Goal: Task Accomplishment & Management: Manage account settings

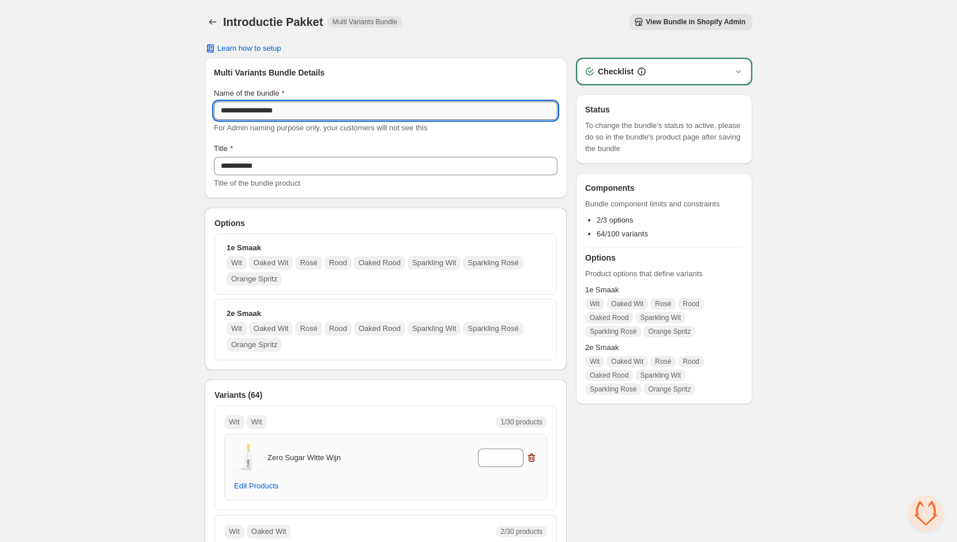
click at [277, 119] on input "**********" at bounding box center [386, 111] width 344 height 18
type input "**********"
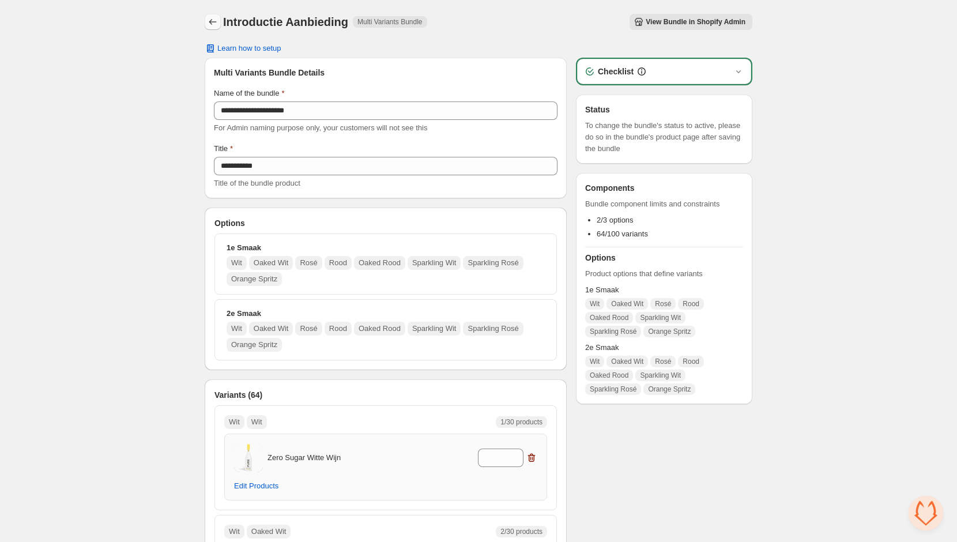
click at [212, 23] on icon "Back" at bounding box center [213, 22] width 12 height 12
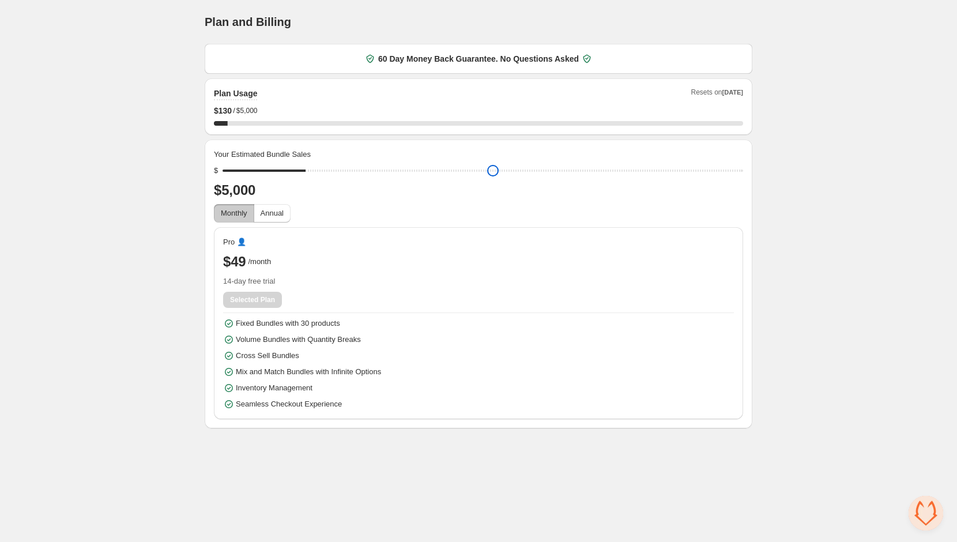
drag, startPoint x: 230, startPoint y: 168, endPoint x: 311, endPoint y: 182, distance: 82.4
click at [311, 179] on input "range" at bounding box center [483, 171] width 521 height 16
click at [299, 280] on span "14-day free trial" at bounding box center [478, 282] width 511 height 12
click at [259, 303] on div "Selected Plan" at bounding box center [478, 300] width 511 height 16
click at [258, 303] on div "Selected Plan" at bounding box center [478, 300] width 511 height 16
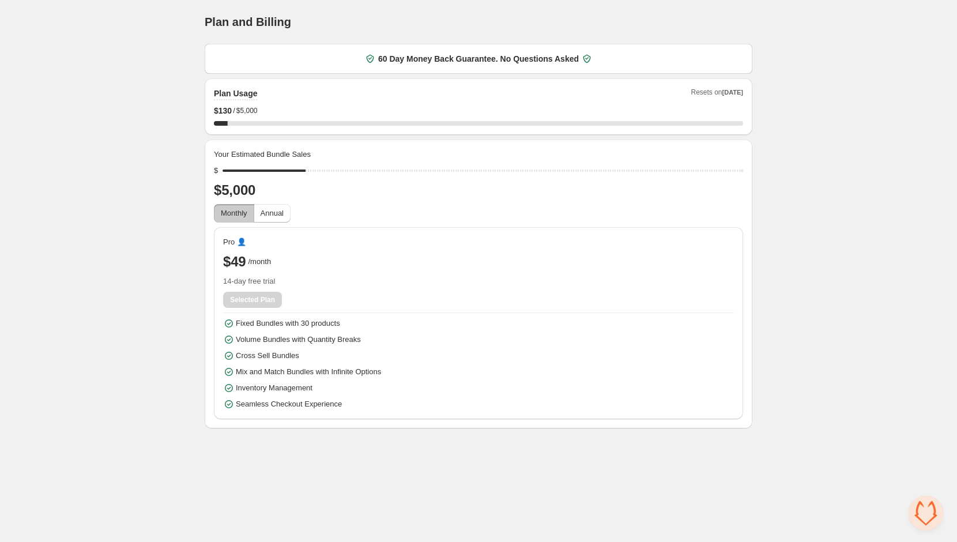
click at [258, 306] on div "Selected Plan" at bounding box center [478, 300] width 511 height 16
click at [348, 314] on div "Pro 👤 $49 /month 14-day free trial Selected Plan Fixed Bundles with 30 products…" at bounding box center [478, 323] width 511 height 174
drag, startPoint x: 317, startPoint y: 173, endPoint x: 452, endPoint y: 181, distance: 135.2
click at [452, 179] on input "range" at bounding box center [483, 171] width 521 height 16
drag, startPoint x: 448, startPoint y: 179, endPoint x: 475, endPoint y: 179, distance: 27.7
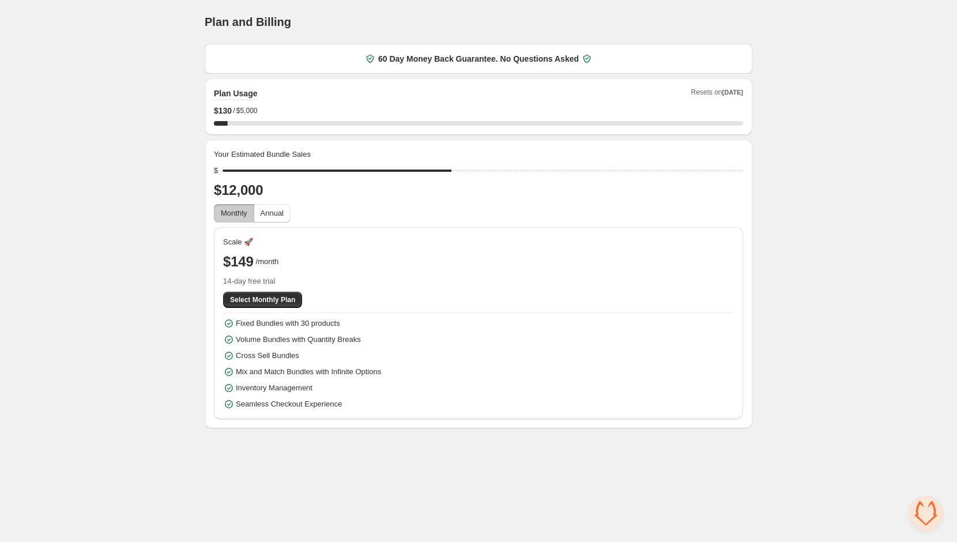
click at [475, 179] on div "Your Estimated Bundle Sales $ $12,000 Monthly Annual Scale 🚀 $149 /month 14-day…" at bounding box center [478, 284] width 529 height 271
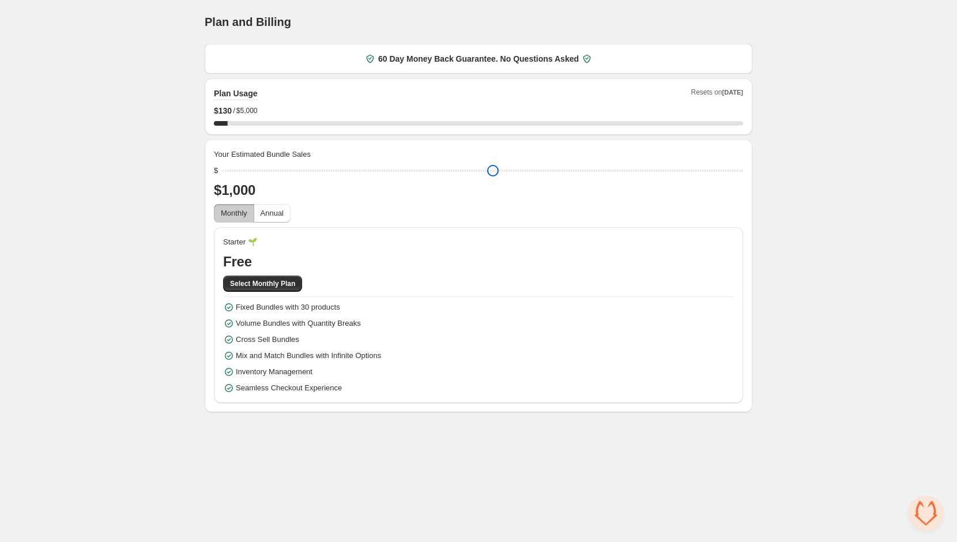
drag, startPoint x: 456, startPoint y: 170, endPoint x: 208, endPoint y: 173, distance: 248.6
type input "****"
click at [223, 172] on input "range" at bounding box center [483, 171] width 521 height 16
click at [125, 138] on div "Home Bundles Analytics Plan and Billing Plan and Billing. This page is ready Pl…" at bounding box center [478, 206] width 957 height 412
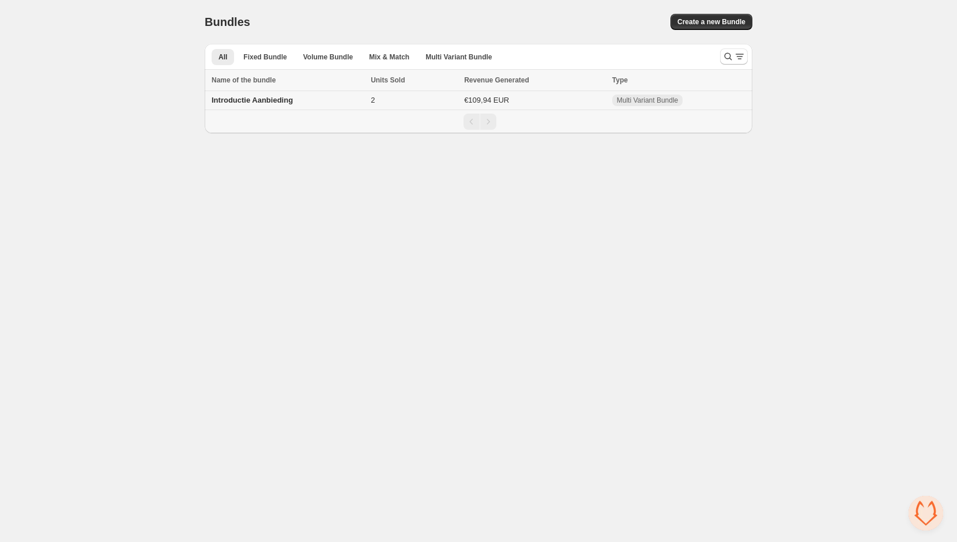
click at [326, 104] on div "Introductie Aanbieding" at bounding box center [288, 101] width 152 height 12
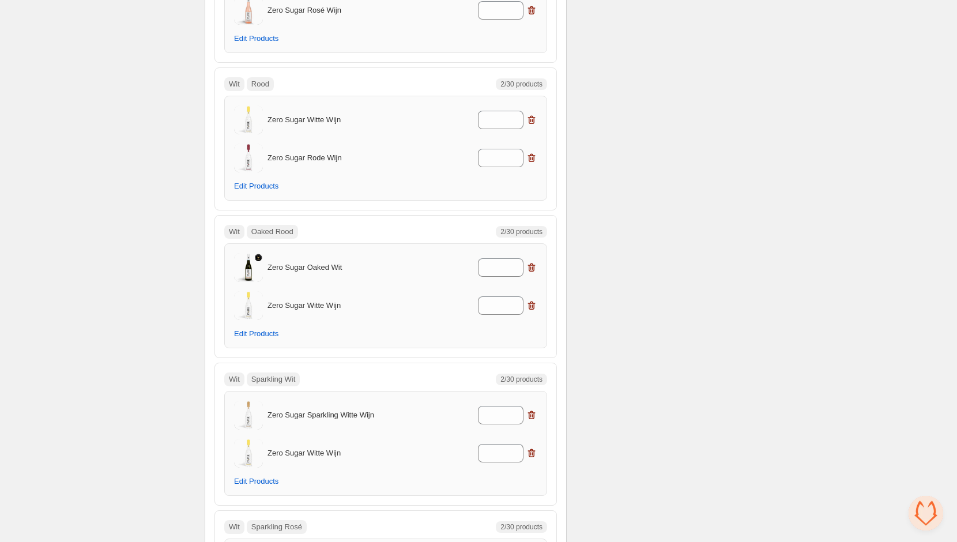
scroll to position [745, 0]
click at [254, 328] on span "Edit Products" at bounding box center [256, 331] width 44 height 9
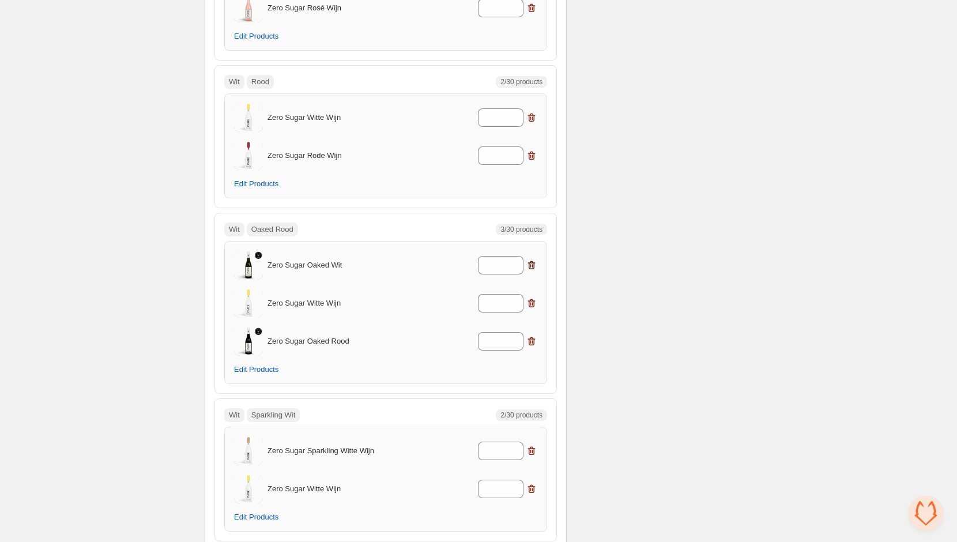
click at [532, 260] on icon "button" at bounding box center [532, 266] width 12 height 12
type input "*"
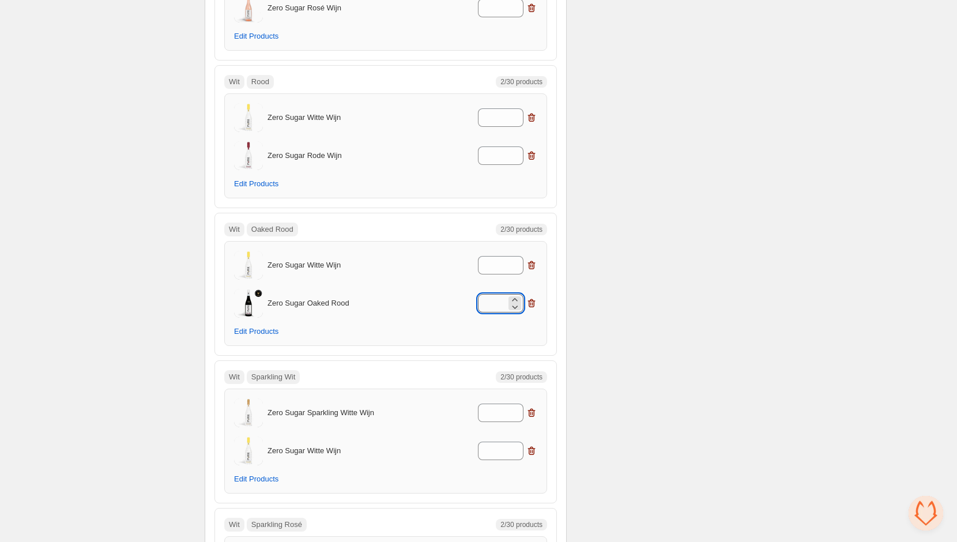
click at [497, 301] on input "*" at bounding box center [492, 303] width 28 height 18
type input "*"
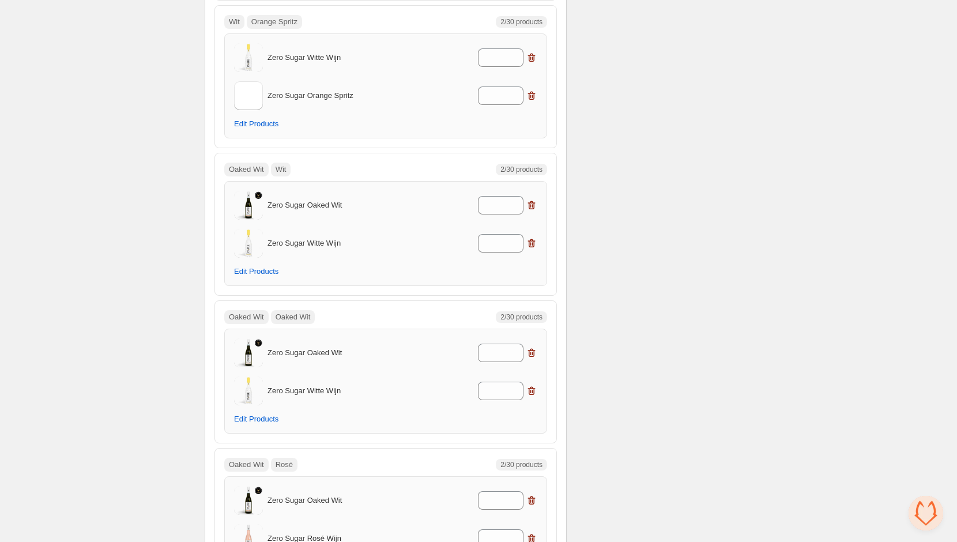
scroll to position [1406, 0]
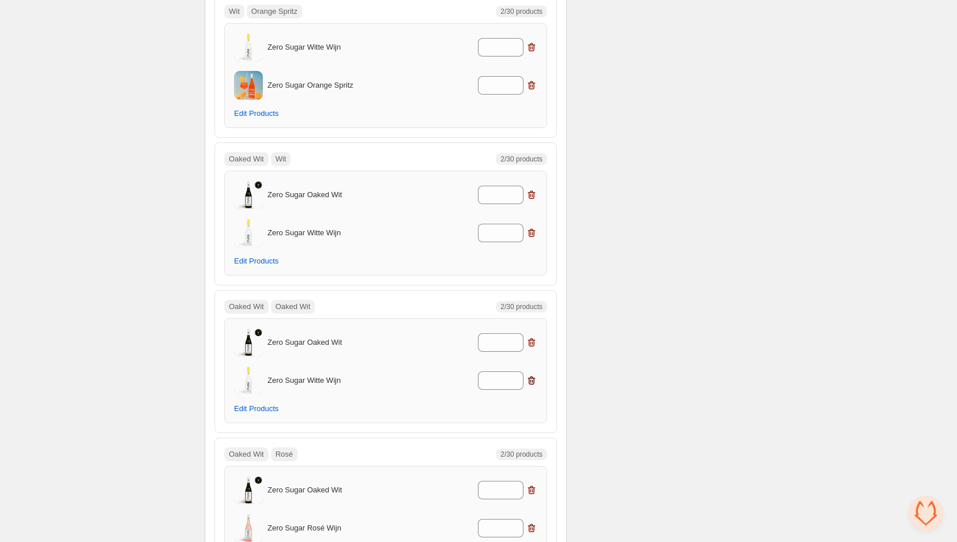
click at [535, 375] on icon "button" at bounding box center [532, 381] width 12 height 12
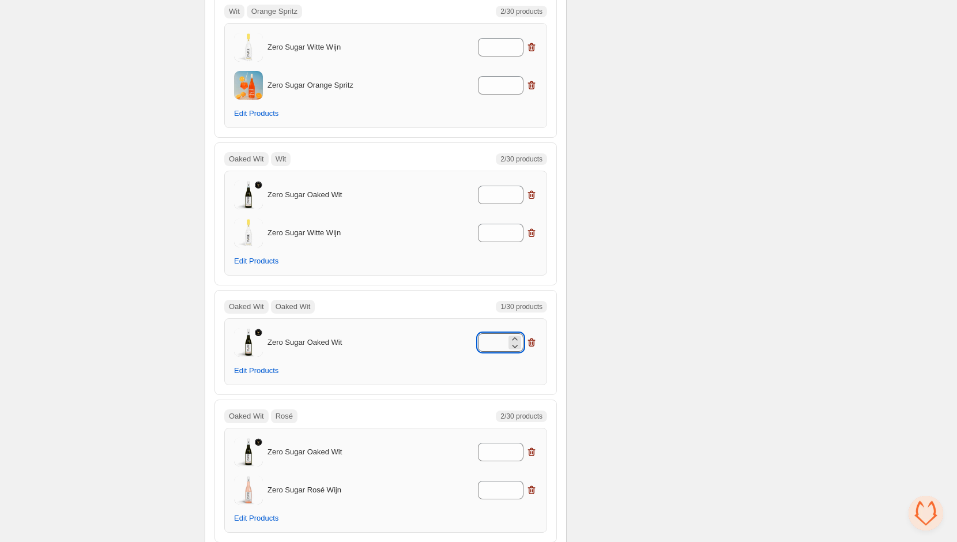
click at [501, 333] on input "*" at bounding box center [492, 342] width 28 height 18
type input "*"
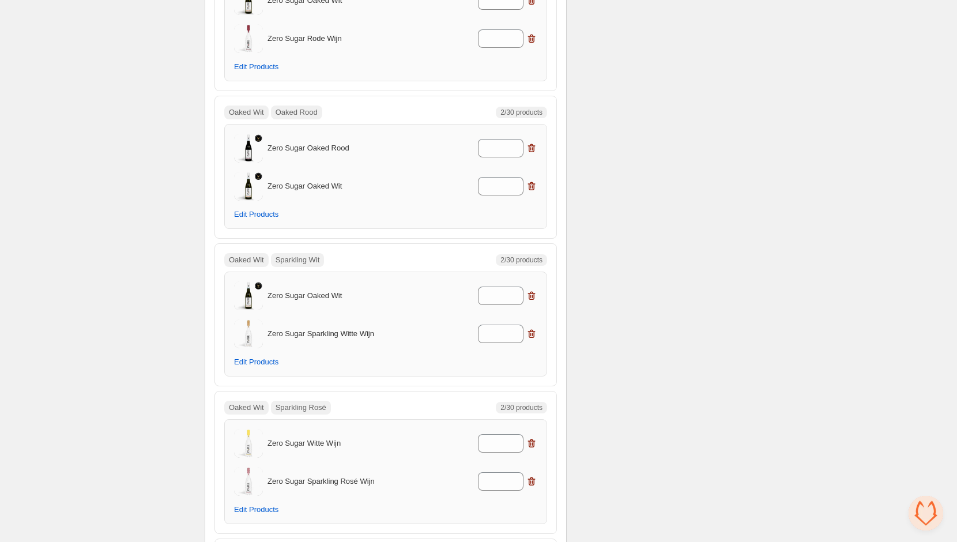
scroll to position [2008, 0]
click at [269, 503] on span "Edit Products" at bounding box center [256, 507] width 44 height 9
click at [530, 435] on icon "button" at bounding box center [532, 441] width 12 height 12
type input "*"
click at [489, 470] on input "*" at bounding box center [492, 479] width 28 height 18
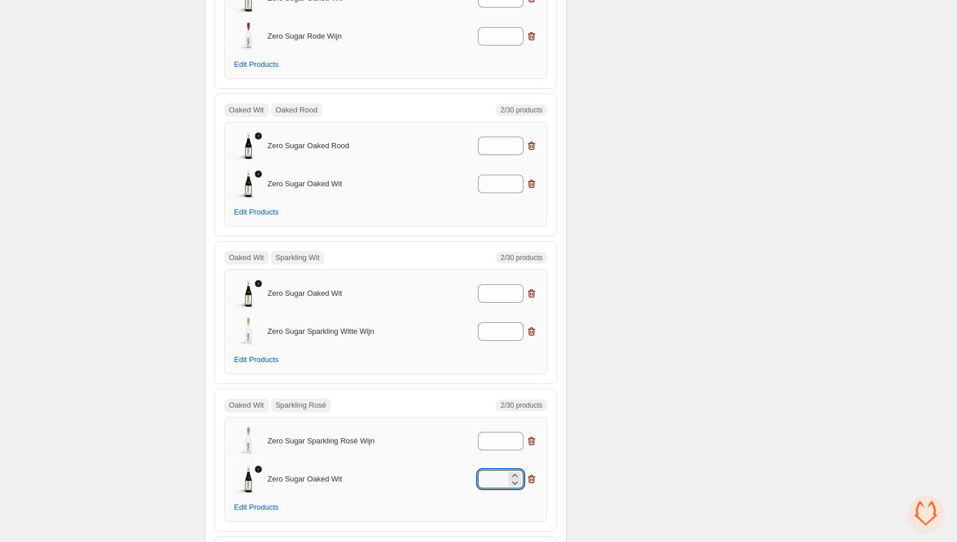
type input "*"
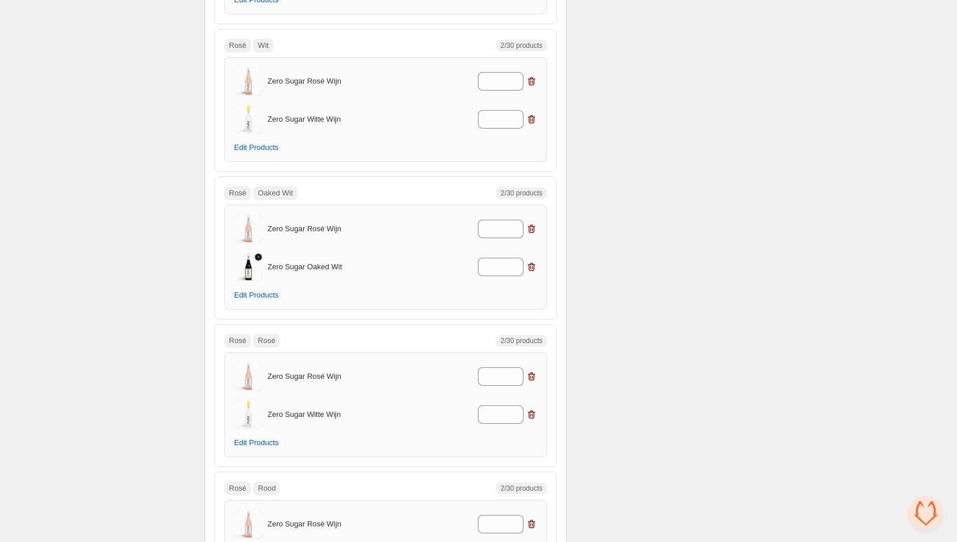
scroll to position [2665, 0]
click at [532, 407] on icon "button" at bounding box center [532, 413] width 12 height 12
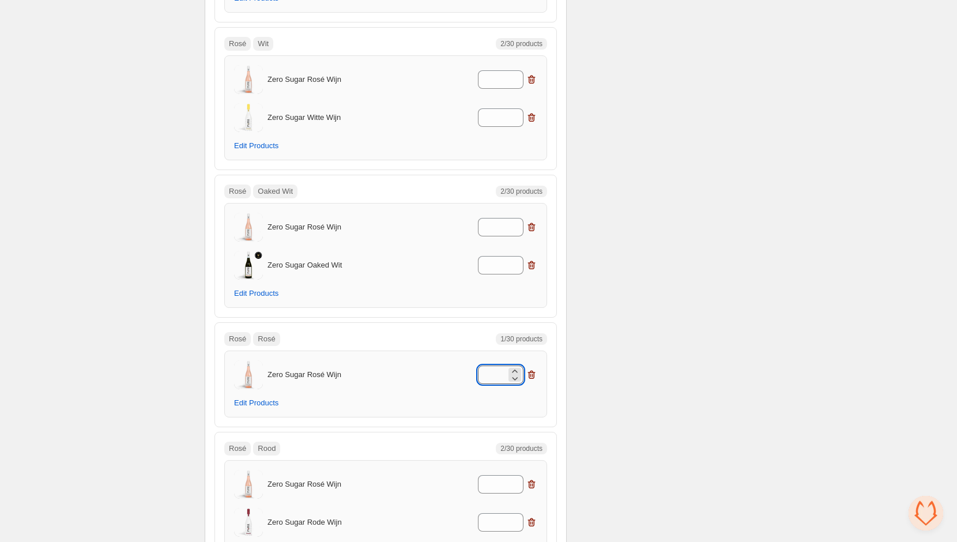
click at [501, 366] on input "*" at bounding box center [492, 375] width 28 height 18
type input "*"
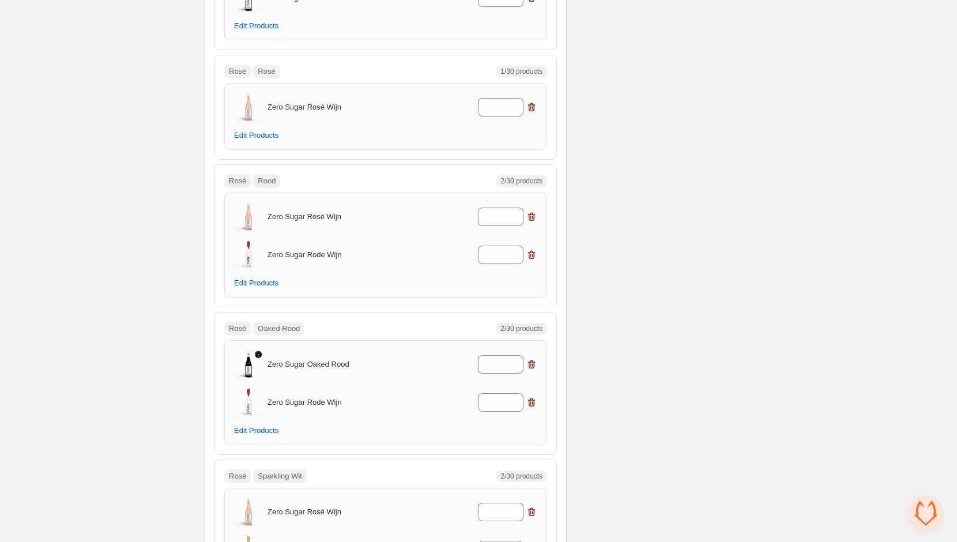
scroll to position [2955, 0]
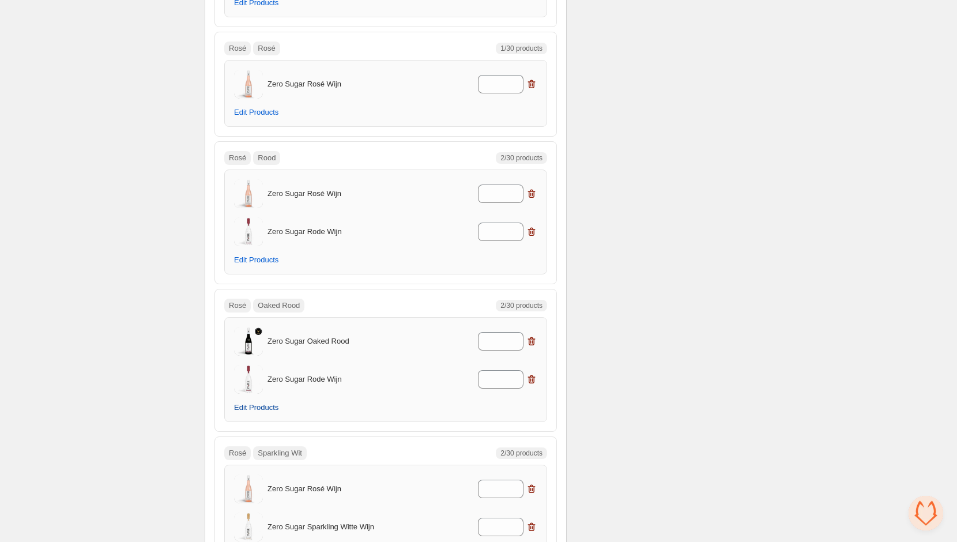
click at [271, 403] on span "Edit Products" at bounding box center [256, 407] width 44 height 9
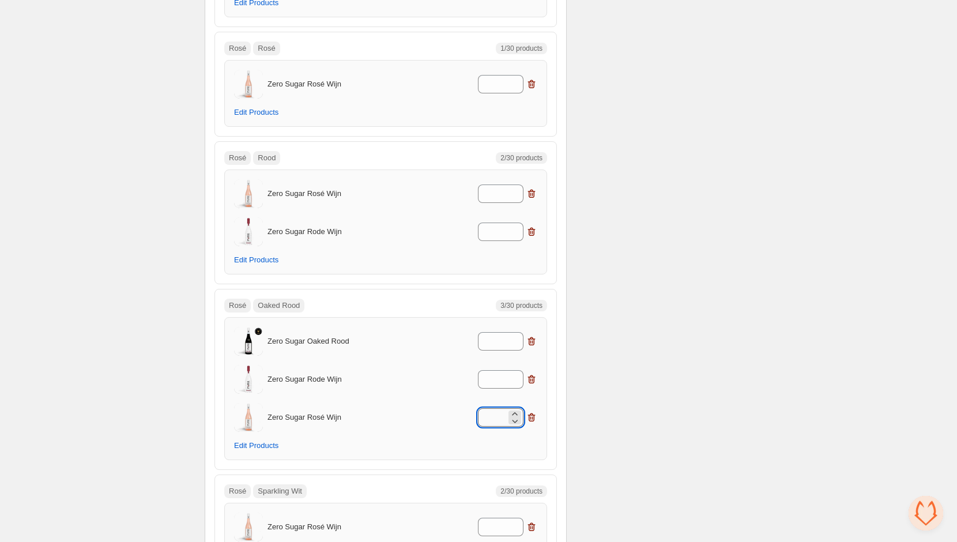
click at [497, 408] on input "*" at bounding box center [492, 417] width 28 height 18
type input "*"
click at [530, 374] on icon "button" at bounding box center [532, 380] width 12 height 12
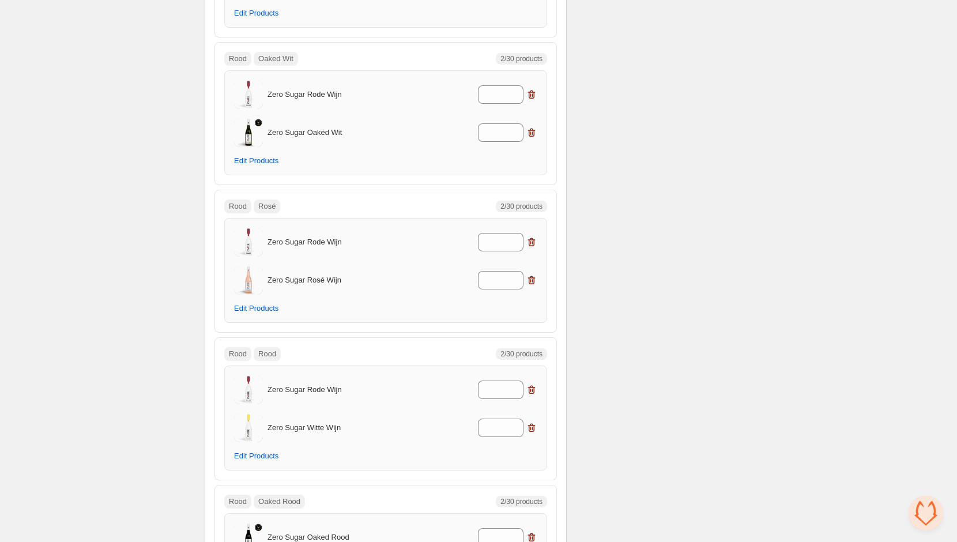
scroll to position [3950, 0]
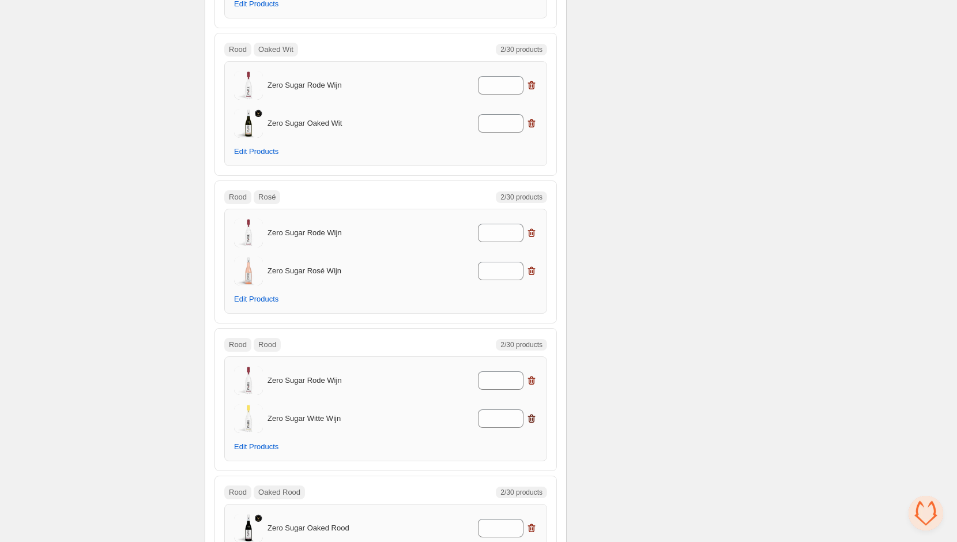
click at [532, 413] on icon "button" at bounding box center [532, 419] width 12 height 12
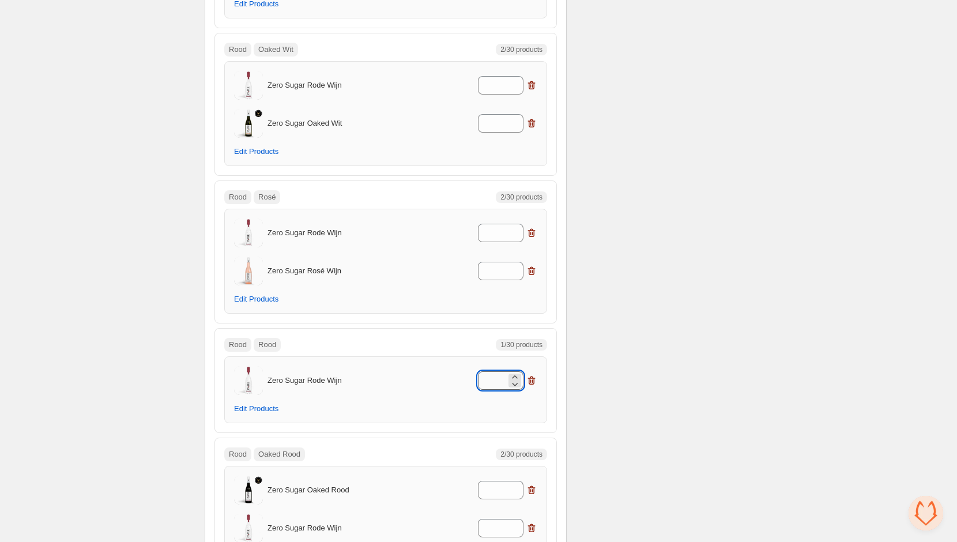
click at [496, 371] on input "*" at bounding box center [492, 380] width 28 height 18
type input "*"
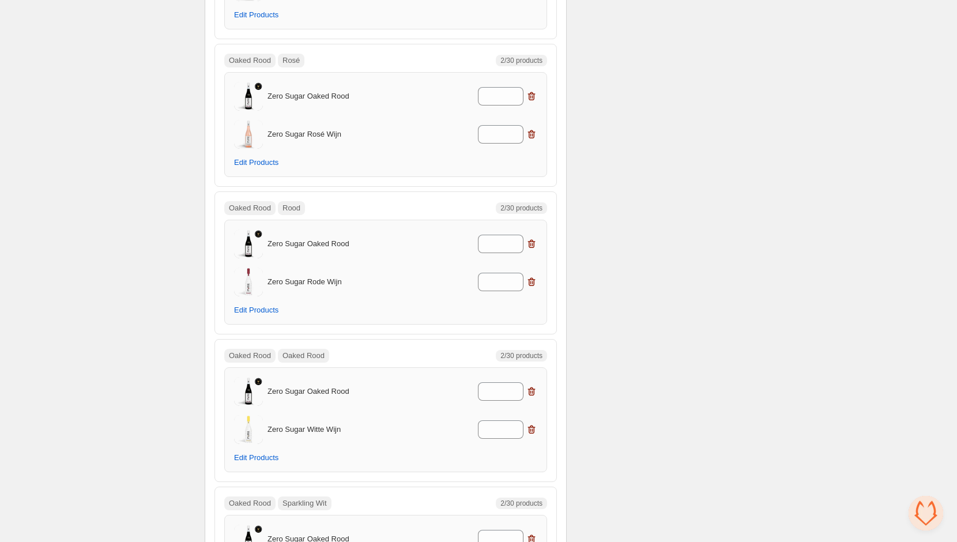
scroll to position [5230, 0]
click at [533, 428] on icon "button" at bounding box center [532, 429] width 1 height 3
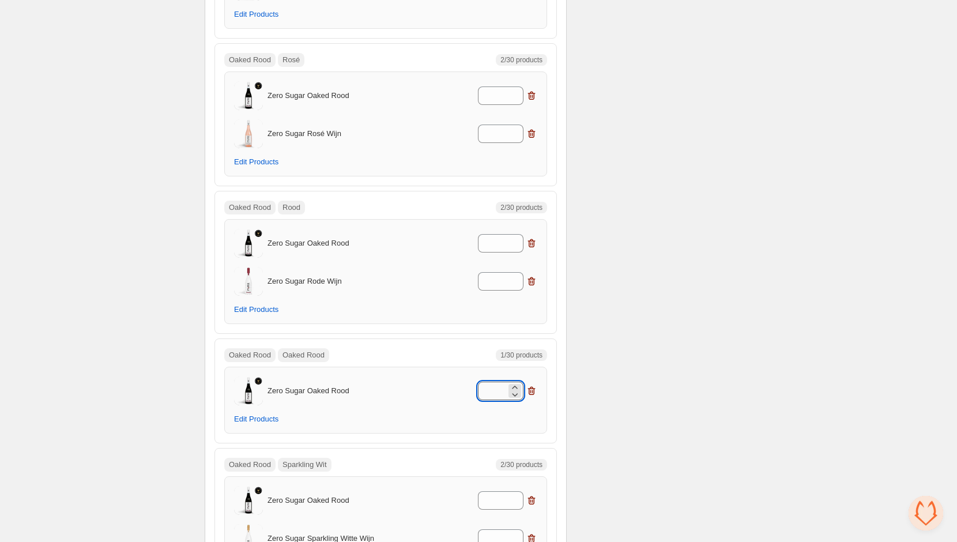
click at [502, 382] on input "*" at bounding box center [492, 391] width 28 height 18
type input "*"
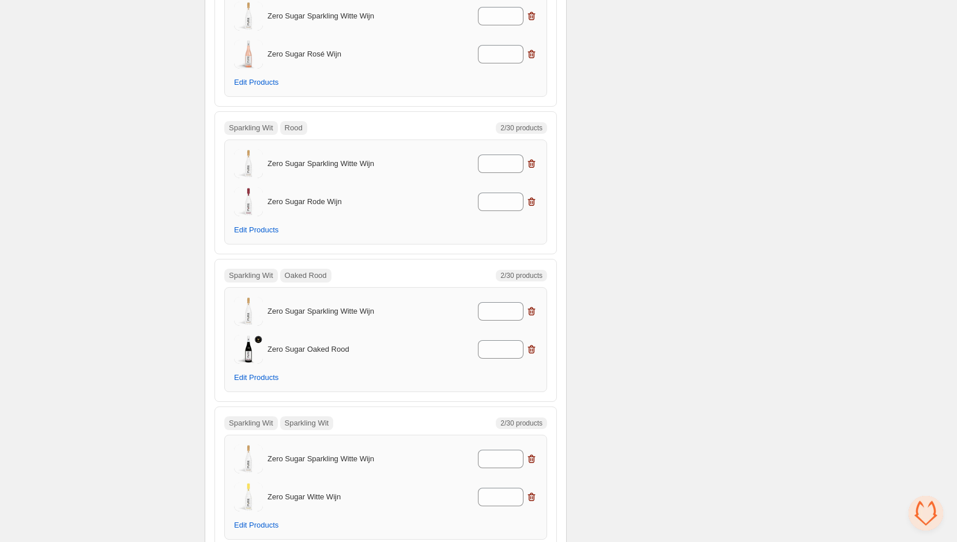
scroll to position [6459, 0]
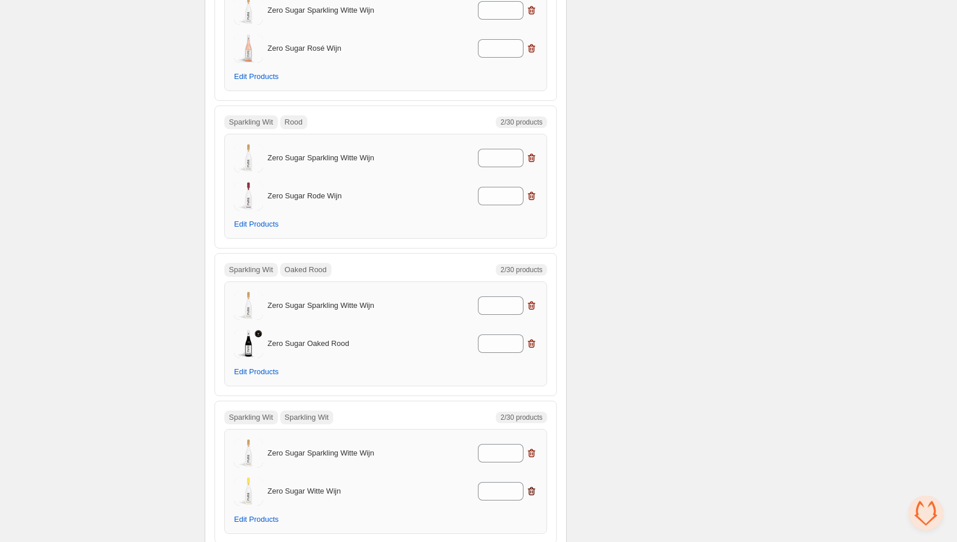
click at [531, 487] on icon "button" at bounding box center [531, 491] width 7 height 9
click at [502, 444] on input "*" at bounding box center [492, 453] width 28 height 18
type input "*"
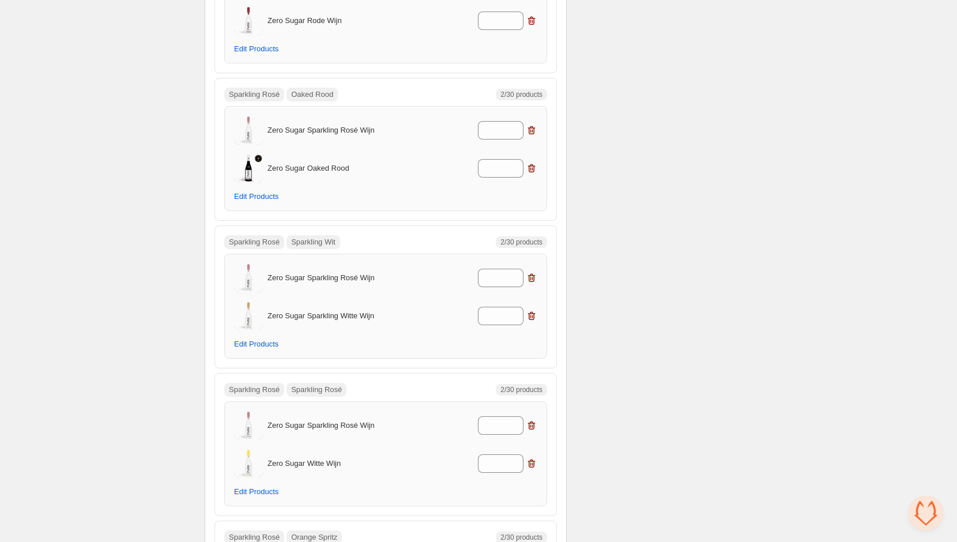
scroll to position [7781, 0]
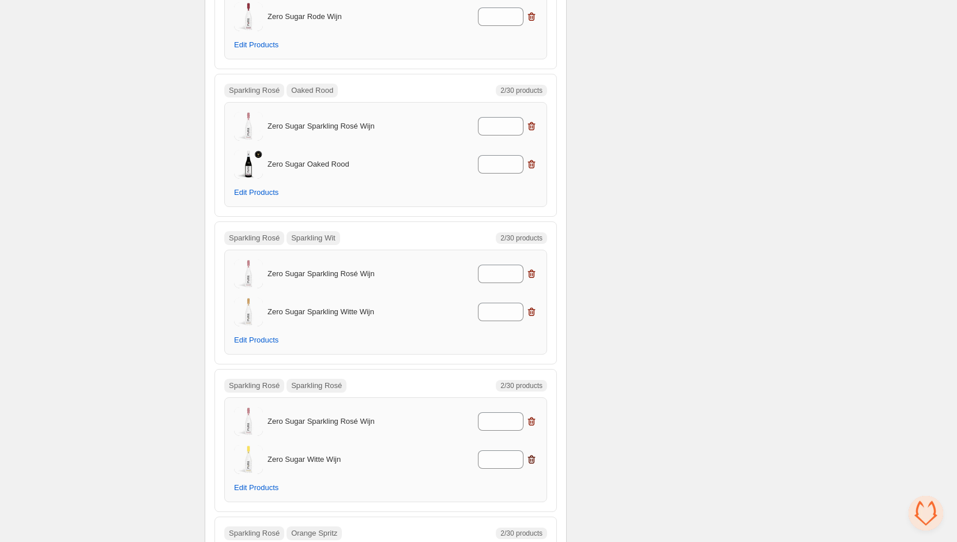
click at [535, 454] on icon "button" at bounding box center [532, 460] width 12 height 12
click at [508, 412] on div "*" at bounding box center [501, 421] width 46 height 18
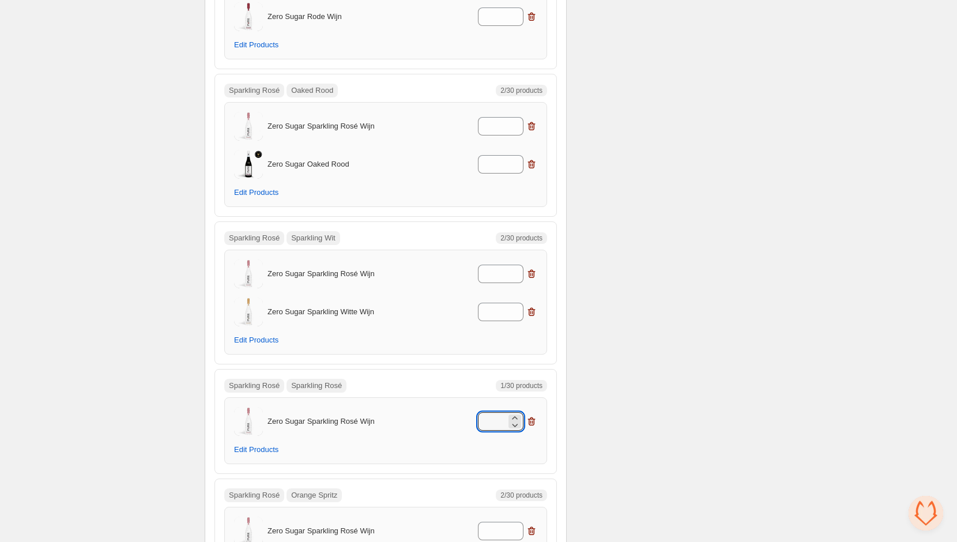
type input "*"
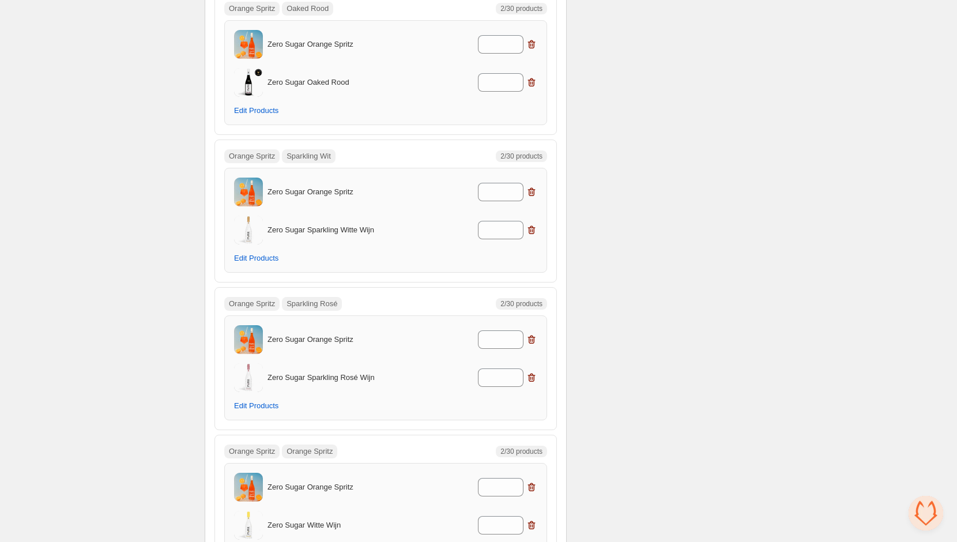
scroll to position [9012, 0]
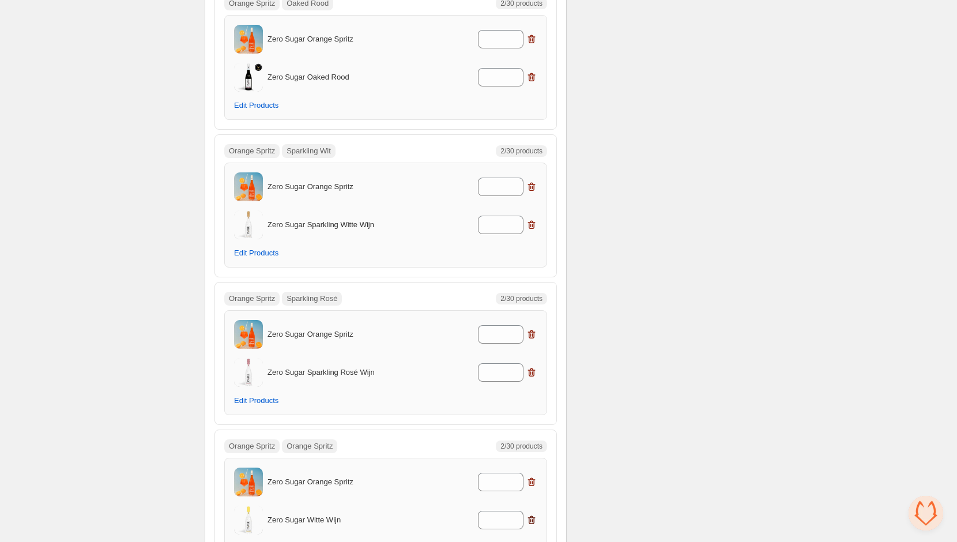
click at [532, 516] on icon "button" at bounding box center [531, 520] width 7 height 9
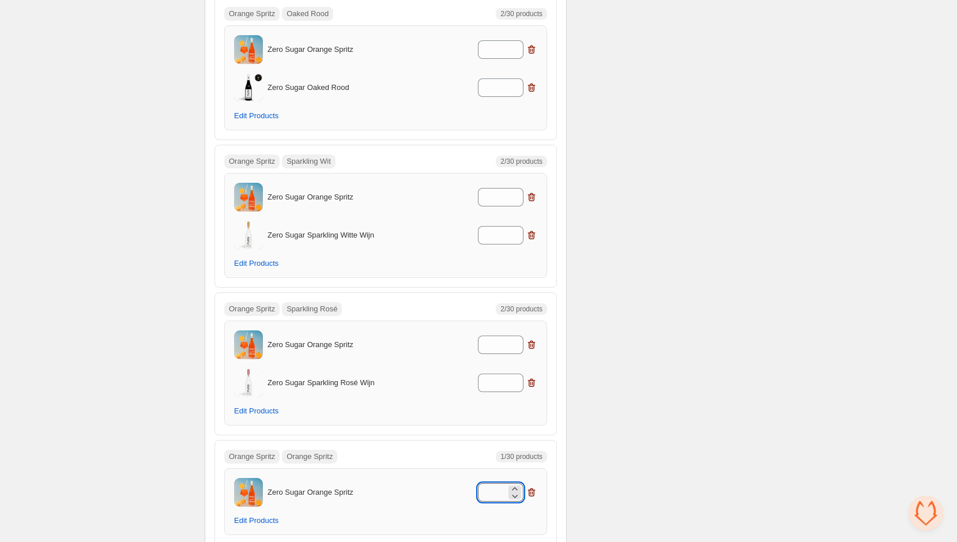
click at [504, 483] on input "*" at bounding box center [492, 492] width 28 height 18
type input "*"
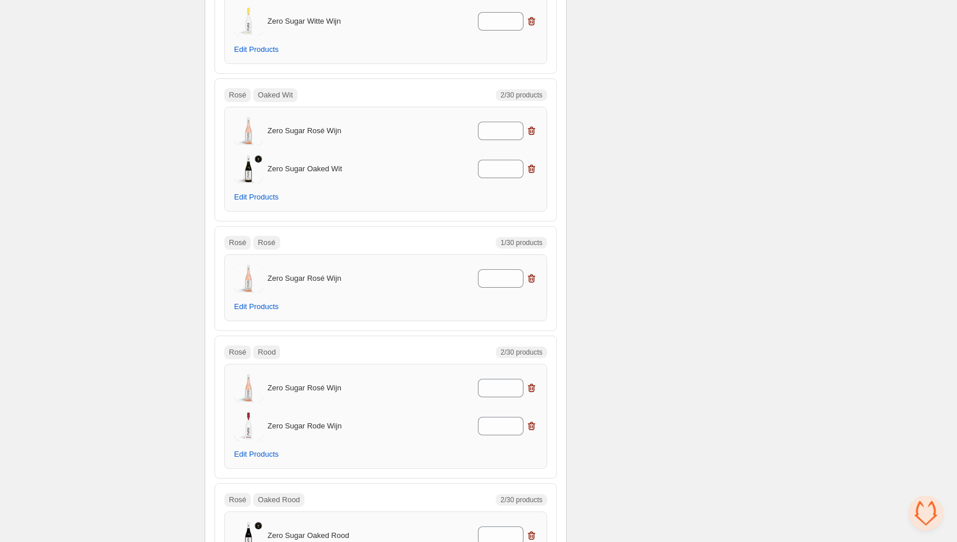
scroll to position [2760, 0]
